Goal: Information Seeking & Learning: Find specific fact

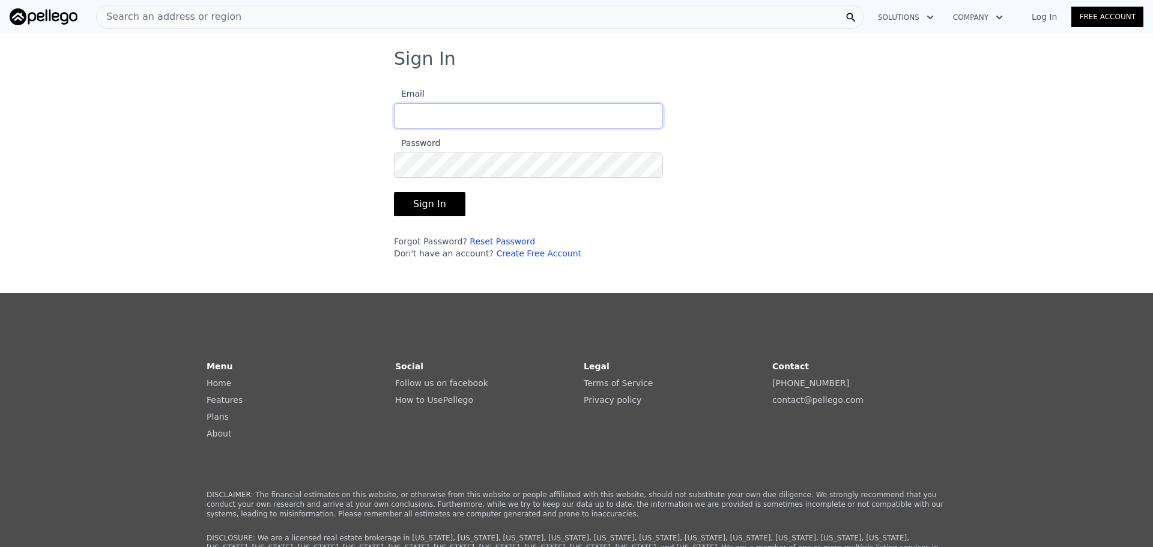
type input "[EMAIL_ADDRESS][DOMAIN_NAME]"
click at [433, 211] on button "Sign In" at bounding box center [429, 204] width 71 height 24
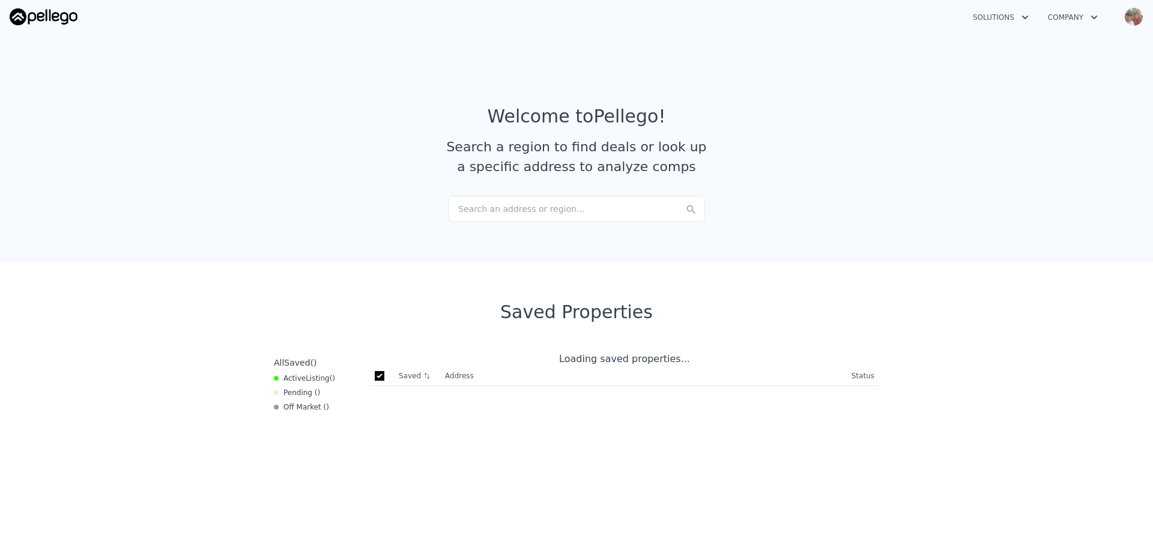
checkbox input "true"
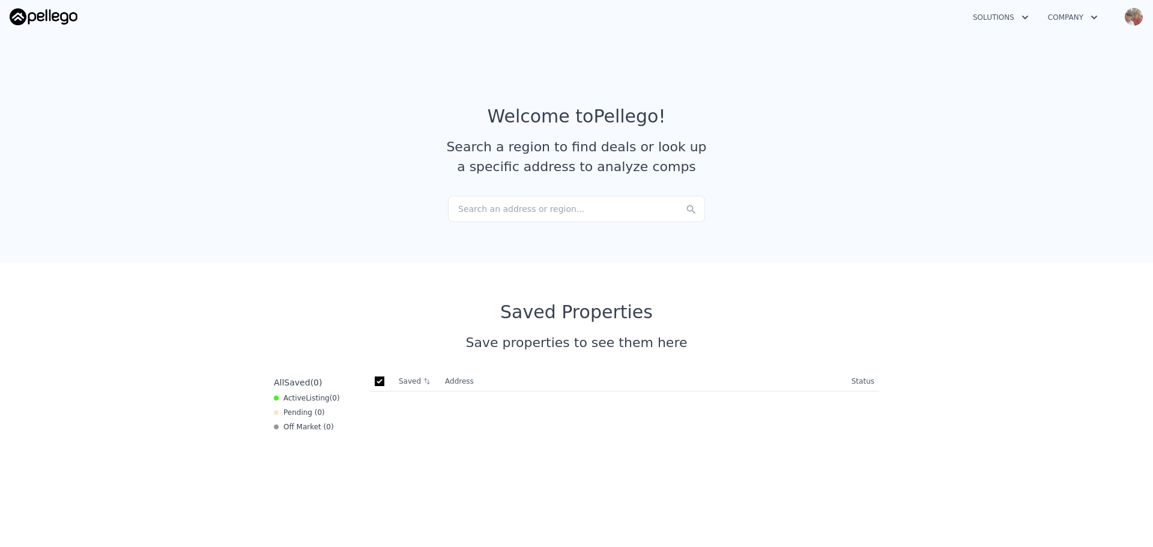
click at [481, 204] on div "Search an address or region..." at bounding box center [576, 209] width 257 height 26
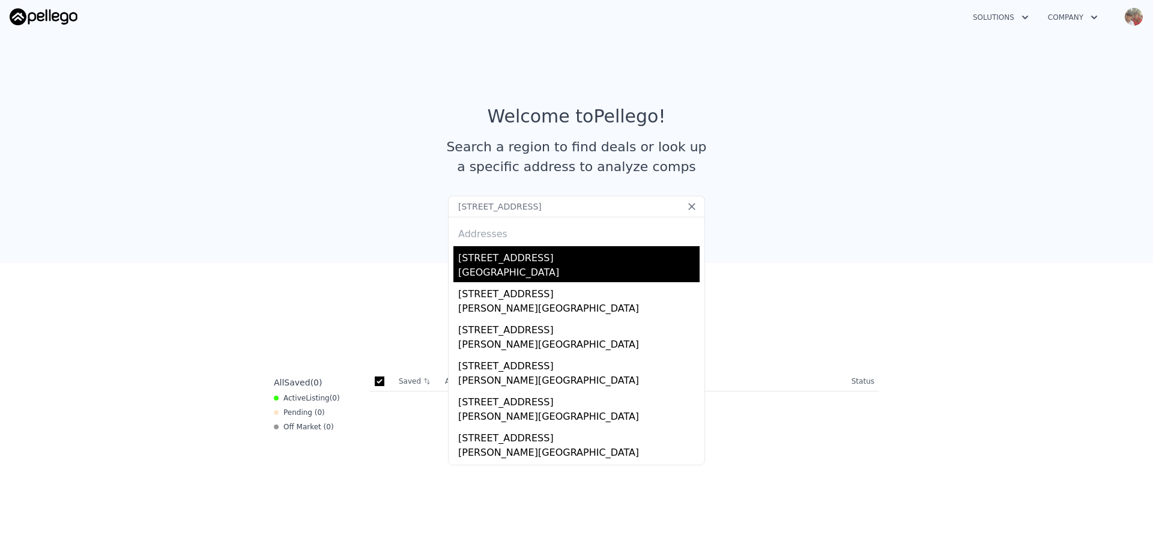
type input "[STREET_ADDRESS]"
click at [540, 265] on div "[STREET_ADDRESS]" at bounding box center [578, 255] width 241 height 19
